Goal: Entertainment & Leisure: Consume media (video, audio)

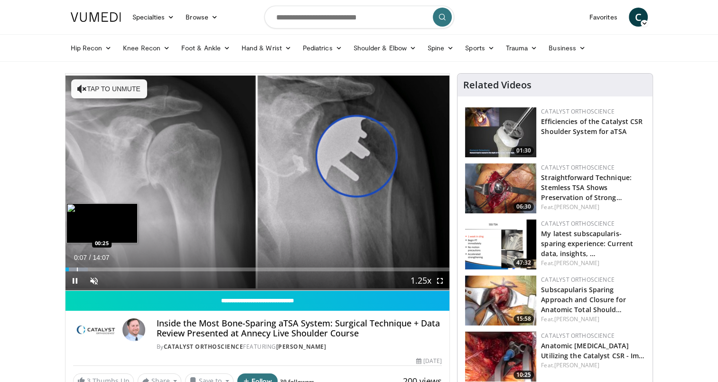
click at [77, 269] on div "Progress Bar" at bounding box center [77, 269] width 1 height 4
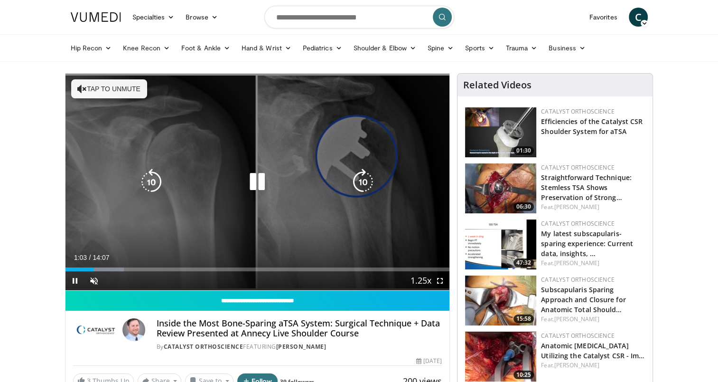
click at [369, 176] on icon "Video Player" at bounding box center [363, 182] width 27 height 27
click at [367, 187] on icon "Video Player" at bounding box center [363, 182] width 27 height 27
click at [360, 179] on icon "Video Player" at bounding box center [363, 182] width 27 height 27
click at [368, 179] on icon "Video Player" at bounding box center [363, 182] width 27 height 27
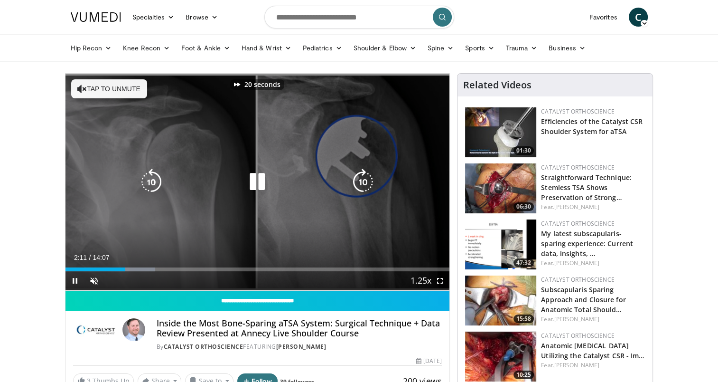
click at [368, 179] on icon "Video Player" at bounding box center [363, 182] width 27 height 27
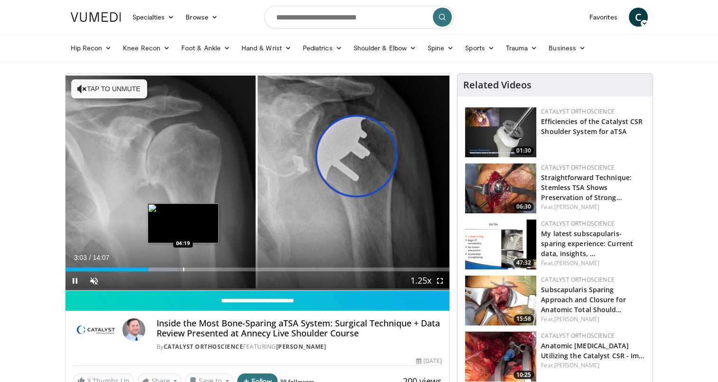
click at [182, 268] on div "Loaded : 29.27% 03:04 04:19" at bounding box center [258, 269] width 385 height 4
click at [195, 270] on div "Progress Bar" at bounding box center [195, 269] width 1 height 4
click at [199, 268] on div "Progress Bar" at bounding box center [199, 269] width 1 height 4
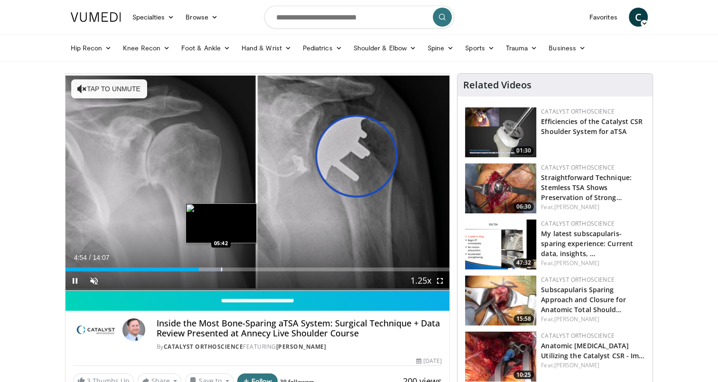
click at [221, 268] on div "Progress Bar" at bounding box center [221, 269] width 1 height 4
click at [235, 268] on div "Progress Bar" at bounding box center [235, 269] width 1 height 4
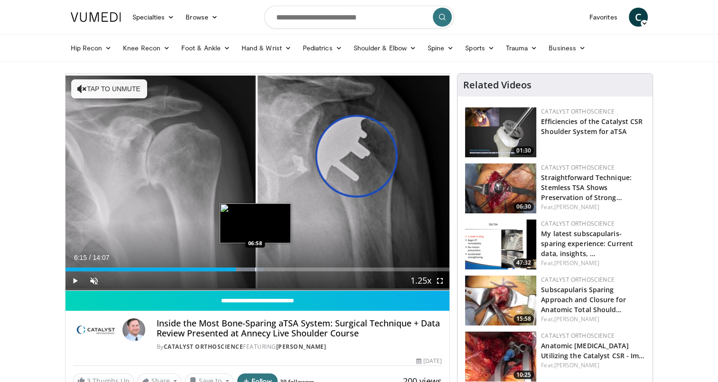
click at [255, 268] on div "Progress Bar" at bounding box center [255, 269] width 1 height 4
click at [269, 269] on div "Progress Bar" at bounding box center [269, 269] width 1 height 4
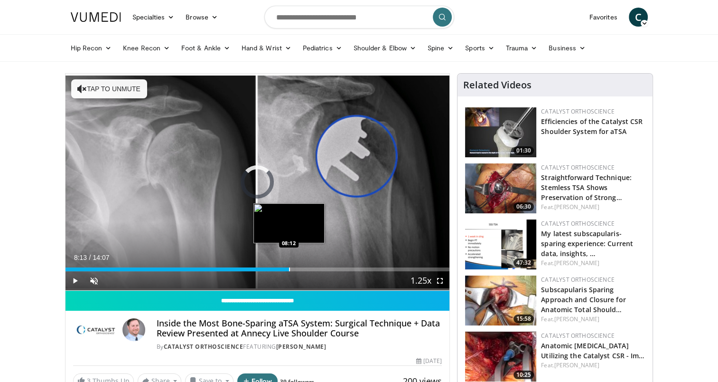
click at [289, 269] on div "Progress Bar" at bounding box center [289, 269] width 1 height 4
click at [301, 268] on div "Progress Bar" at bounding box center [301, 269] width 1 height 4
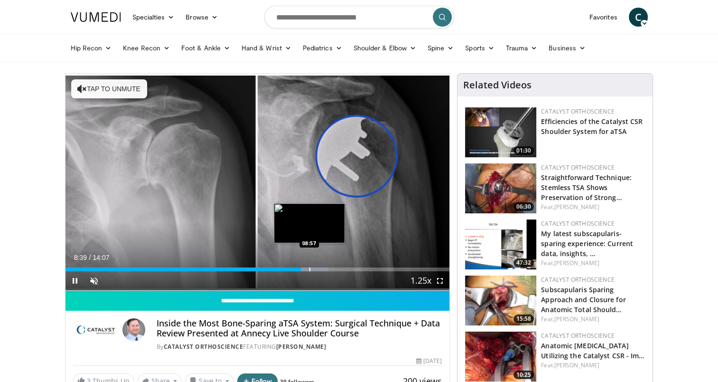
click at [310, 268] on div "Progress Bar" at bounding box center [310, 269] width 1 height 4
click at [328, 267] on div "Progress Bar" at bounding box center [328, 269] width 1 height 4
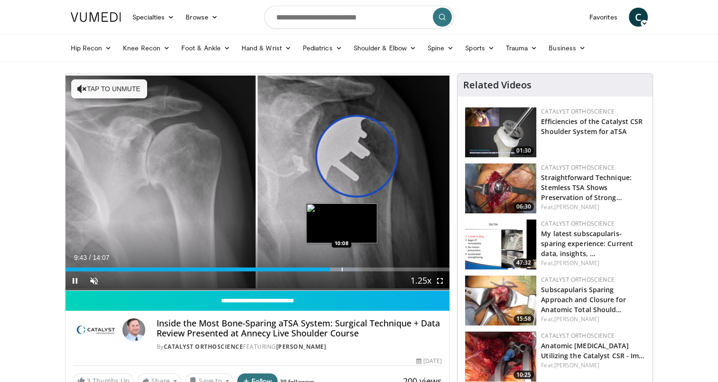
click at [342, 266] on div "Loaded : 76.12% 09:43 10:08" at bounding box center [258, 266] width 385 height 9
click at [364, 268] on div "Progress Bar" at bounding box center [356, 269] width 43 height 4
click at [361, 271] on div "Progress Bar" at bounding box center [361, 269] width 1 height 4
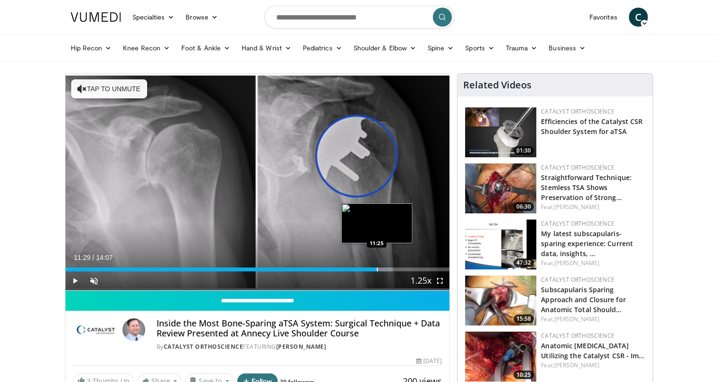
click at [378, 267] on div "Progress Bar" at bounding box center [371, 269] width 41 height 4
click at [393, 268] on div "Progress Bar" at bounding box center [393, 269] width 1 height 4
